Goal: Task Accomplishment & Management: Manage account settings

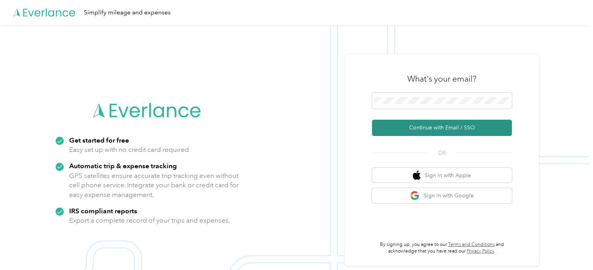
click at [428, 128] on button "Continue with Email / SSO" at bounding box center [442, 128] width 140 height 16
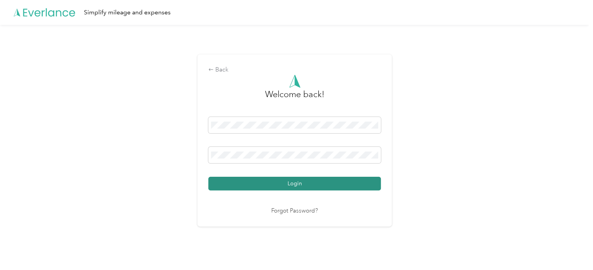
click at [295, 182] on button "Login" at bounding box center [294, 184] width 173 height 14
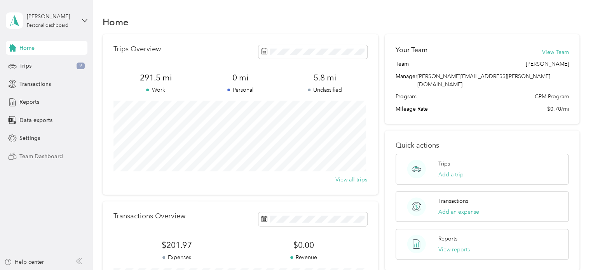
click at [54, 154] on span "Team Dashboard" at bounding box center [41, 156] width 44 height 8
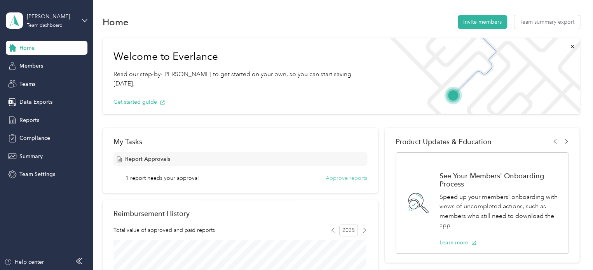
click at [335, 181] on button "Approve reports" at bounding box center [347, 178] width 42 height 8
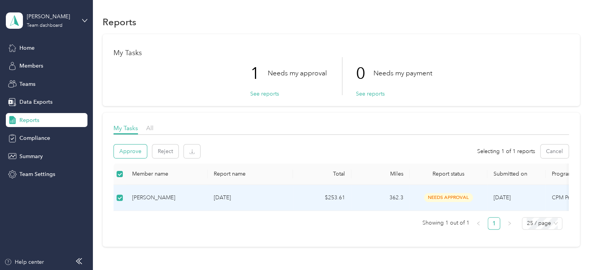
click at [136, 152] on button "Approve" at bounding box center [130, 152] width 33 height 14
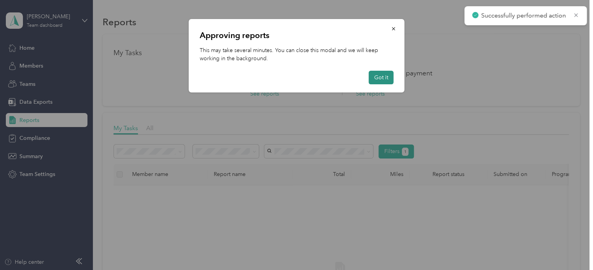
click at [374, 82] on button "Got it" at bounding box center [381, 78] width 25 height 14
